Goal: Transaction & Acquisition: Purchase product/service

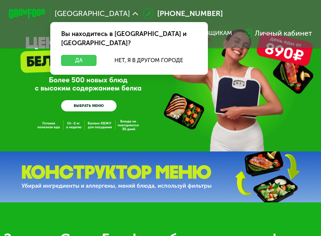
click at [89, 55] on button "Да" at bounding box center [78, 60] width 35 height 11
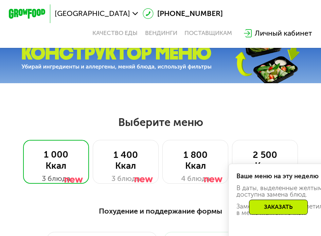
scroll to position [170, 0]
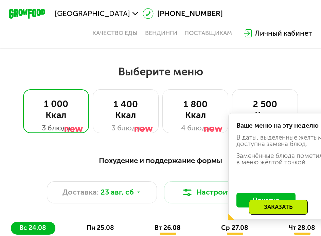
click at [263, 205] on div "Заказать" at bounding box center [278, 206] width 59 height 15
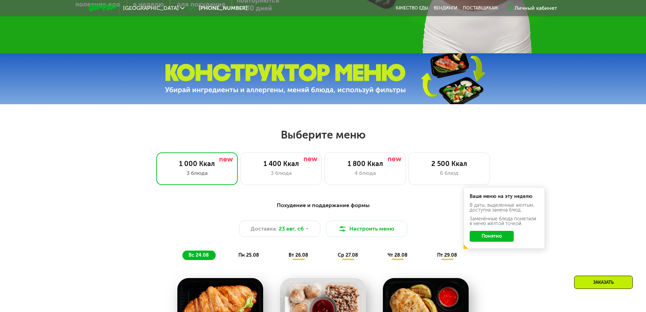
scroll to position [305, 0]
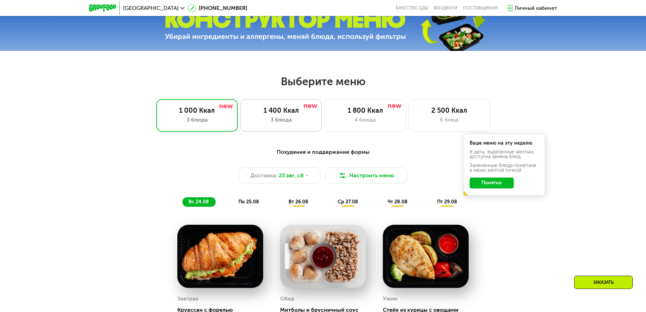
click at [320, 103] on div "1 400 Ккал 3 блюда" at bounding box center [365, 115] width 81 height 33
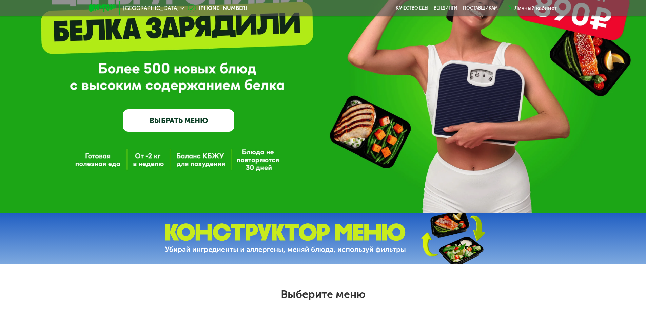
scroll to position [0, 0]
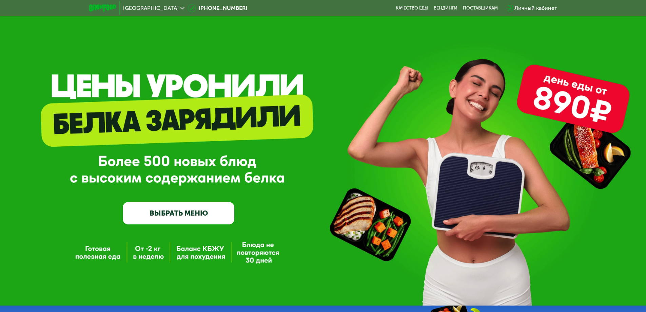
drag, startPoint x: 381, startPoint y: 18, endPoint x: 383, endPoint y: -41, distance: 59.4
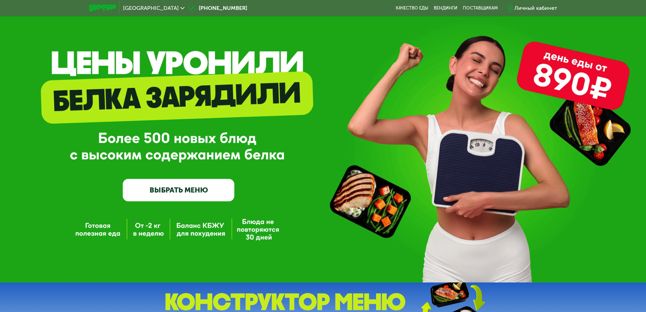
scroll to position [34, 0]
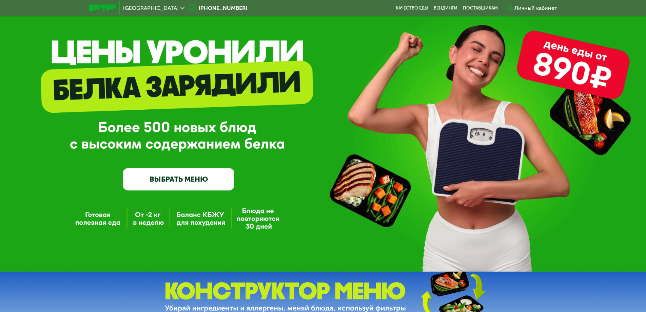
drag, startPoint x: 177, startPoint y: 168, endPoint x: 178, endPoint y: 174, distance: 7.0
click at [178, 169] on div "GrowFood — доставка правильного питания ВЫБРАТЬ МЕНЮ" at bounding box center [179, 129] width 112 height 121
click at [178, 174] on link "ВЫБРАТЬ МЕНЮ" at bounding box center [179, 179] width 112 height 22
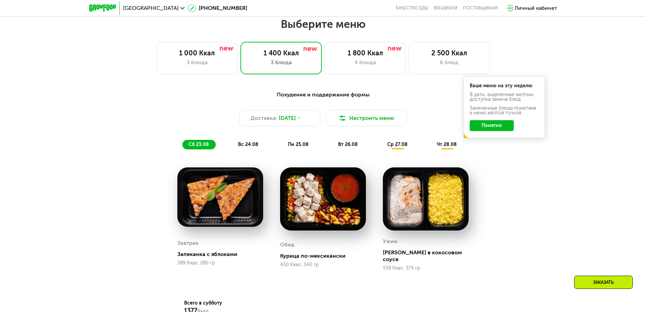
scroll to position [366, 0]
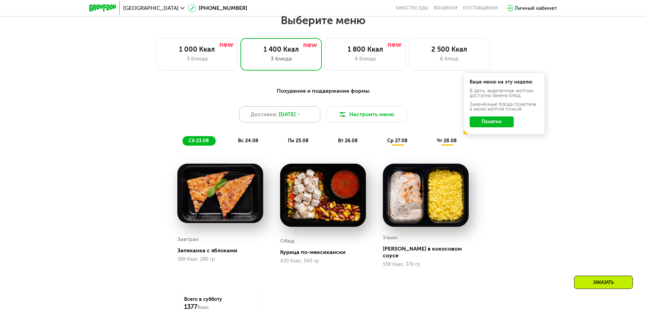
click at [285, 109] on div "Доставка: [DATE]" at bounding box center [279, 114] width 81 height 16
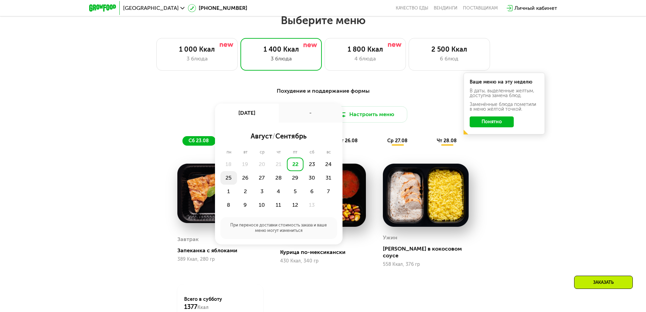
click at [237, 181] on div "25" at bounding box center [245, 178] width 17 height 14
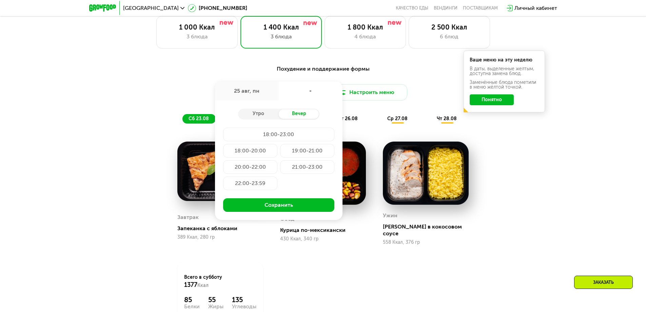
scroll to position [400, 0]
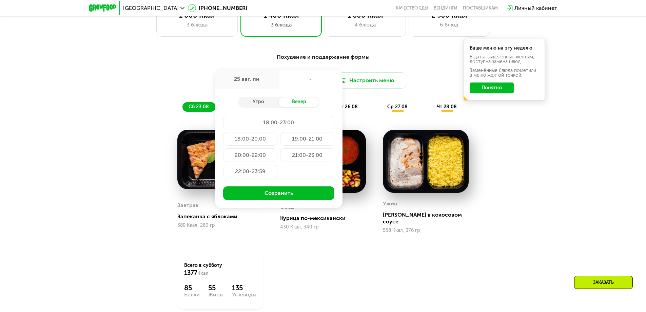
click at [263, 110] on div "Утро Вечер 18:00-23:00 18:00-20:00 19:00-21:00 20:00-22:00 21:00-23:00 22:00-23…" at bounding box center [279, 148] width 128 height 119
click at [263, 104] on div "Утро" at bounding box center [258, 101] width 41 height 9
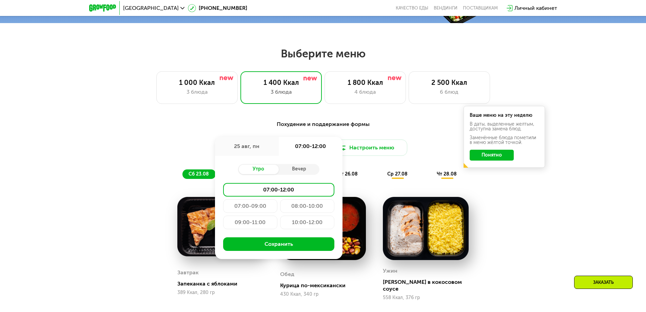
scroll to position [332, 0]
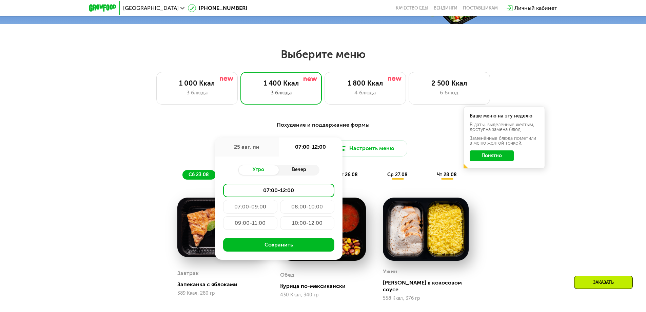
click at [298, 169] on div "Вечер" at bounding box center [299, 169] width 41 height 9
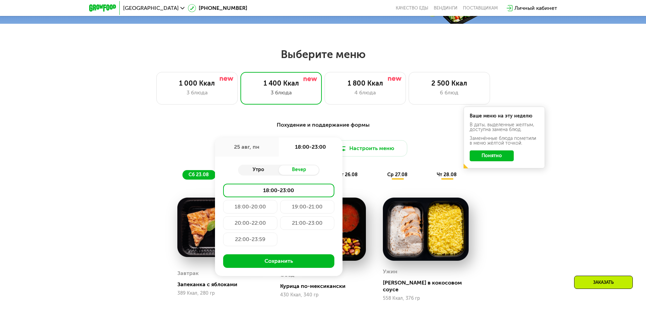
click at [268, 174] on div "Утро" at bounding box center [258, 169] width 41 height 9
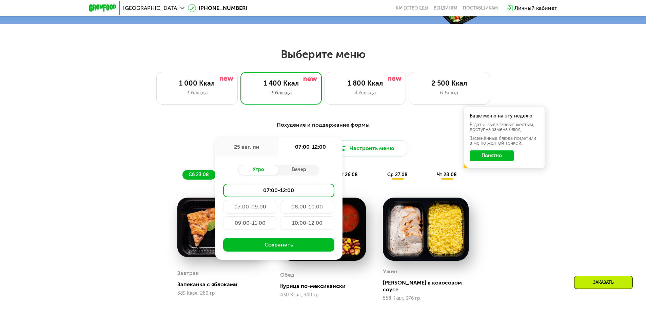
click at [280, 206] on div "07:00-09:00" at bounding box center [307, 207] width 54 height 14
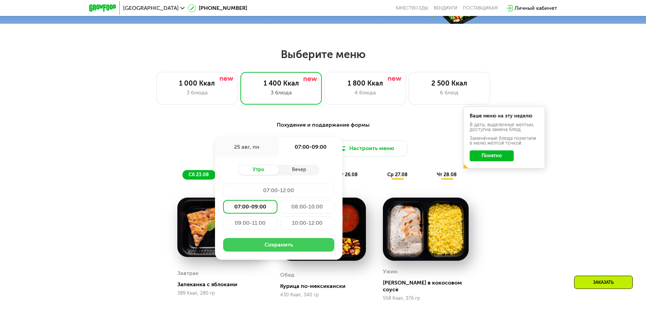
click at [285, 235] on button "Сохранить" at bounding box center [278, 245] width 111 height 14
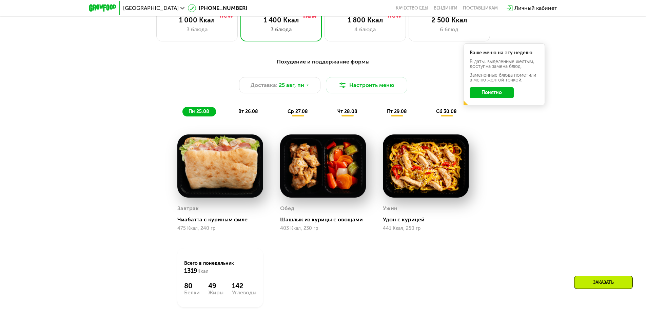
scroll to position [366, 0]
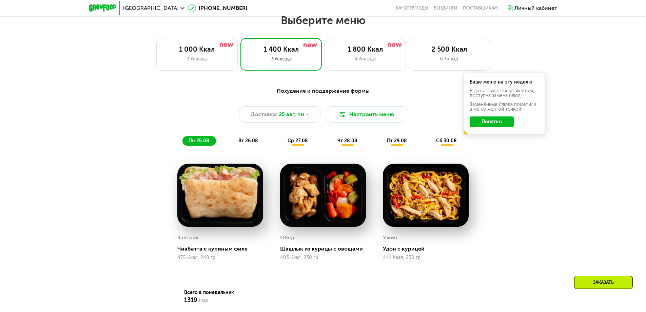
click at [320, 112] on div "Заменённые блюда пометили в меню жёлтой точкой." at bounding box center [504, 106] width 69 height 9
click at [320, 121] on button "Понятно" at bounding box center [492, 121] width 44 height 11
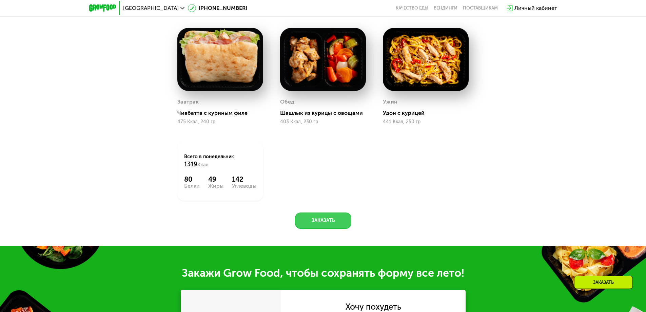
click at [320, 226] on button "Заказать" at bounding box center [323, 220] width 56 height 16
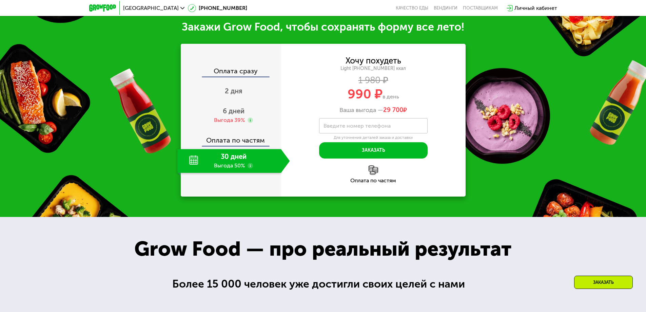
scroll to position [750, 0]
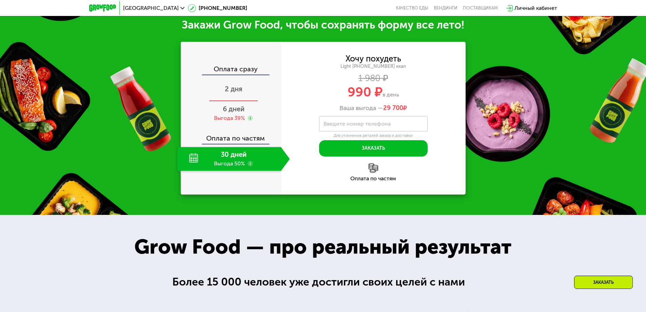
click at [228, 101] on div "2 дня" at bounding box center [233, 90] width 113 height 24
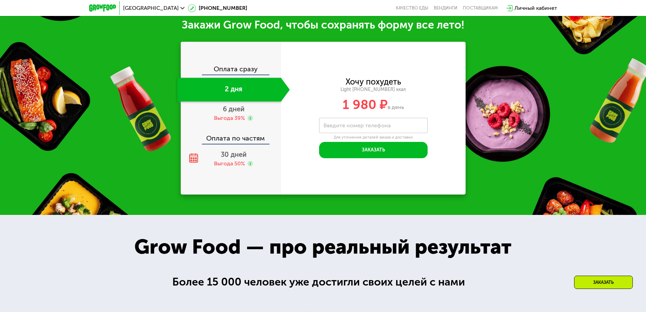
drag, startPoint x: 231, startPoint y: 281, endPoint x: 230, endPoint y: 274, distance: 7.2
click at [234, 104] on div "6 дней Выгода 39%" at bounding box center [229, 113] width 104 height 24
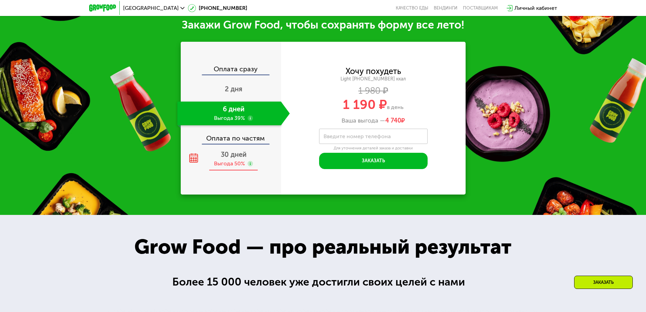
click at [235, 167] on div "Выгода 50%" at bounding box center [229, 163] width 31 height 7
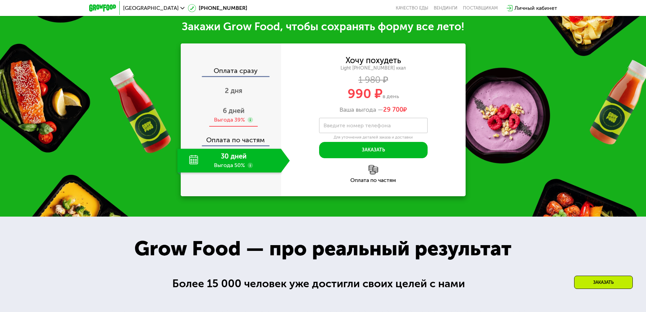
scroll to position [716, 0]
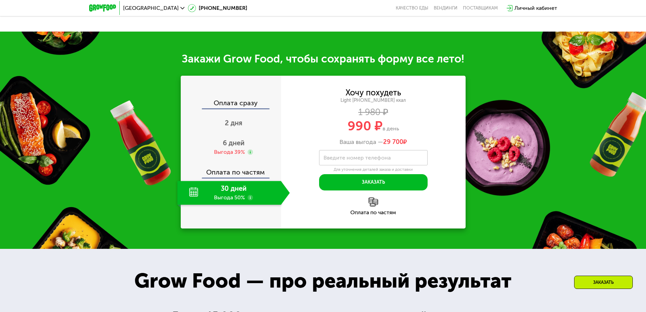
click at [249, 199] on use at bounding box center [250, 197] width 5 height 5
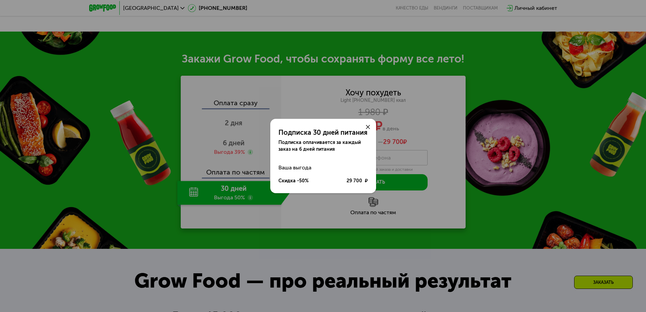
click at [320, 125] on use at bounding box center [368, 127] width 4 height 4
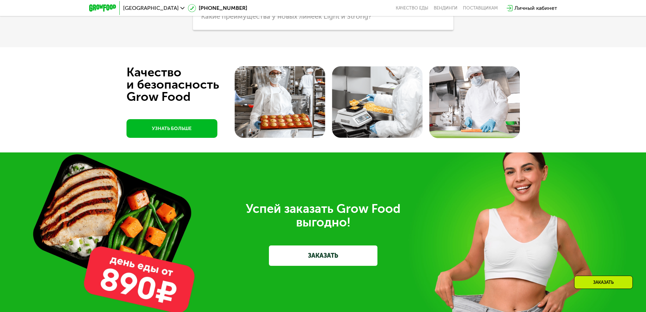
scroll to position [2039, 0]
